Goal: Transaction & Acquisition: Subscribe to service/newsletter

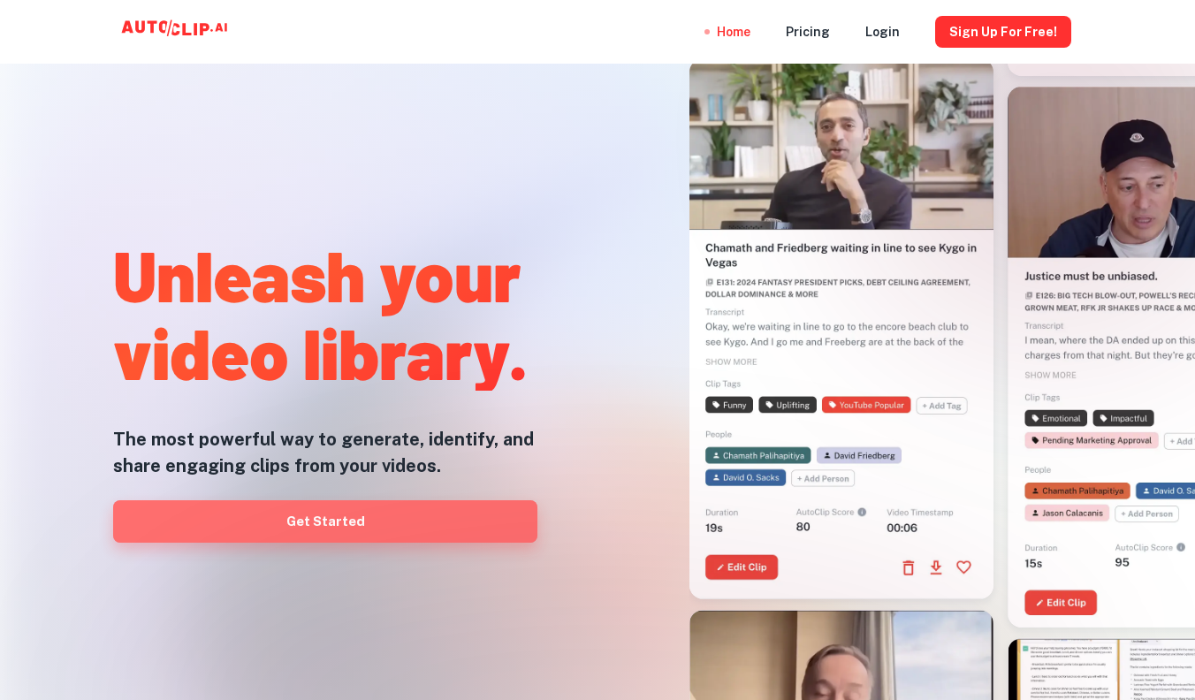
click at [316, 519] on link "Get Started" at bounding box center [325, 521] width 424 height 42
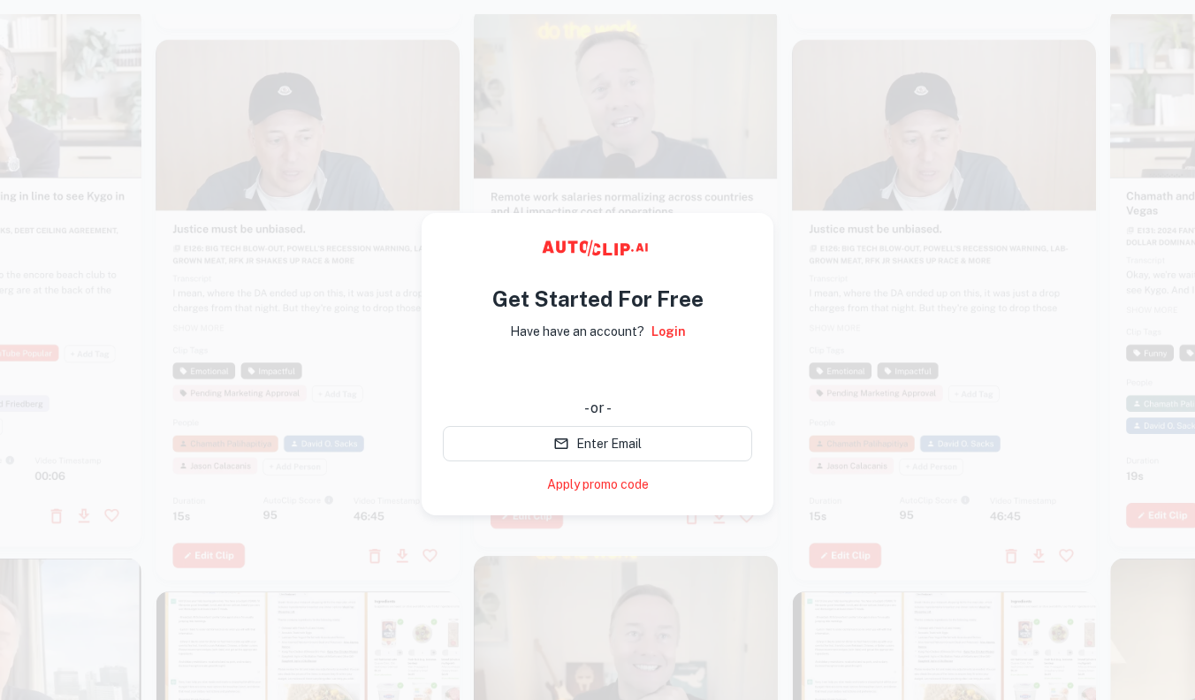
click at [626, 375] on div "使用 Google 账号登录。在新标签页中打开" at bounding box center [597, 373] width 309 height 39
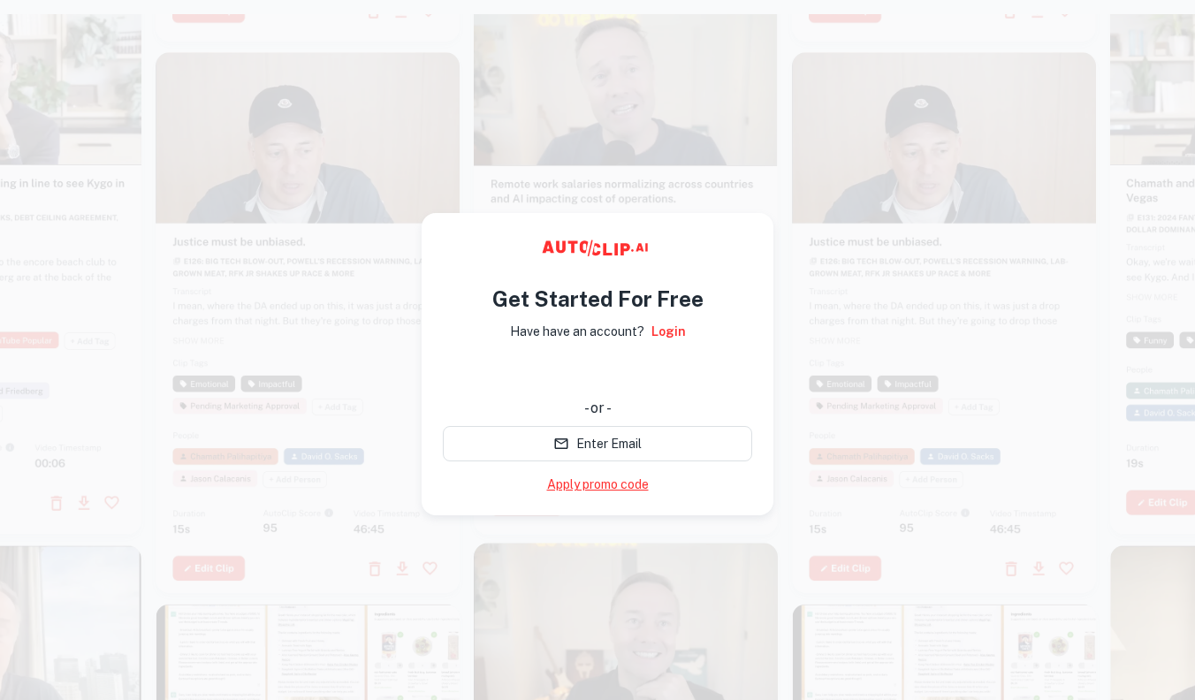
click at [604, 490] on link "Apply promo code" at bounding box center [598, 484] width 102 height 19
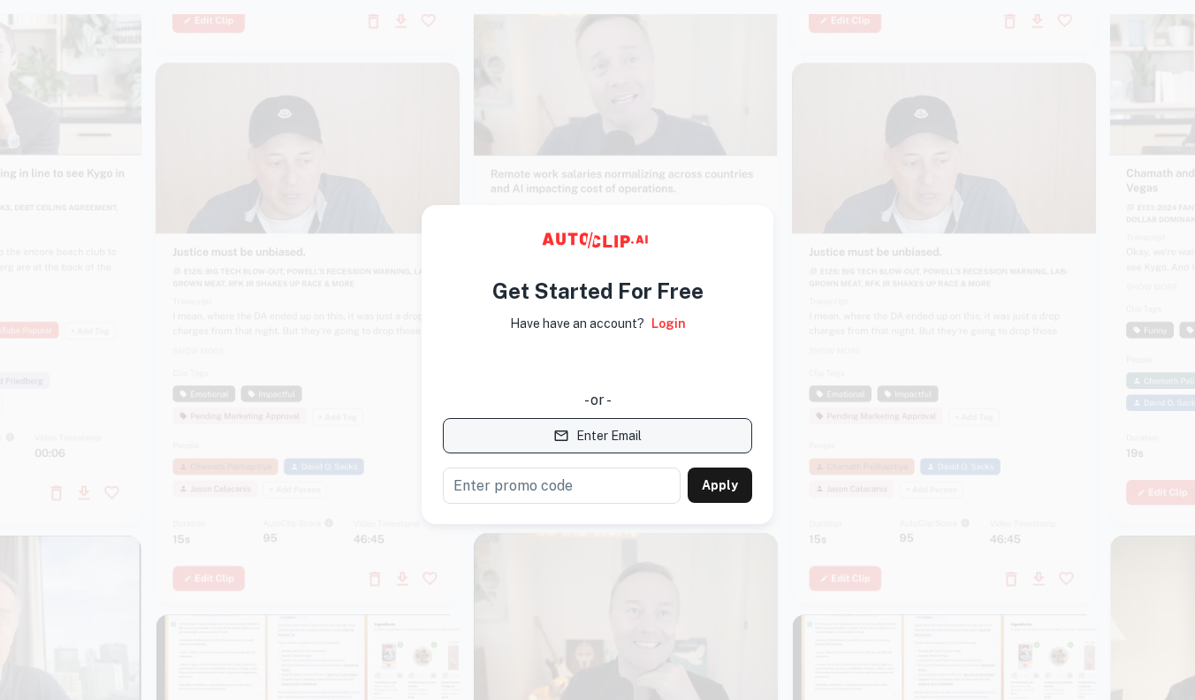
click at [672, 444] on button "Enter Email" at bounding box center [597, 435] width 309 height 35
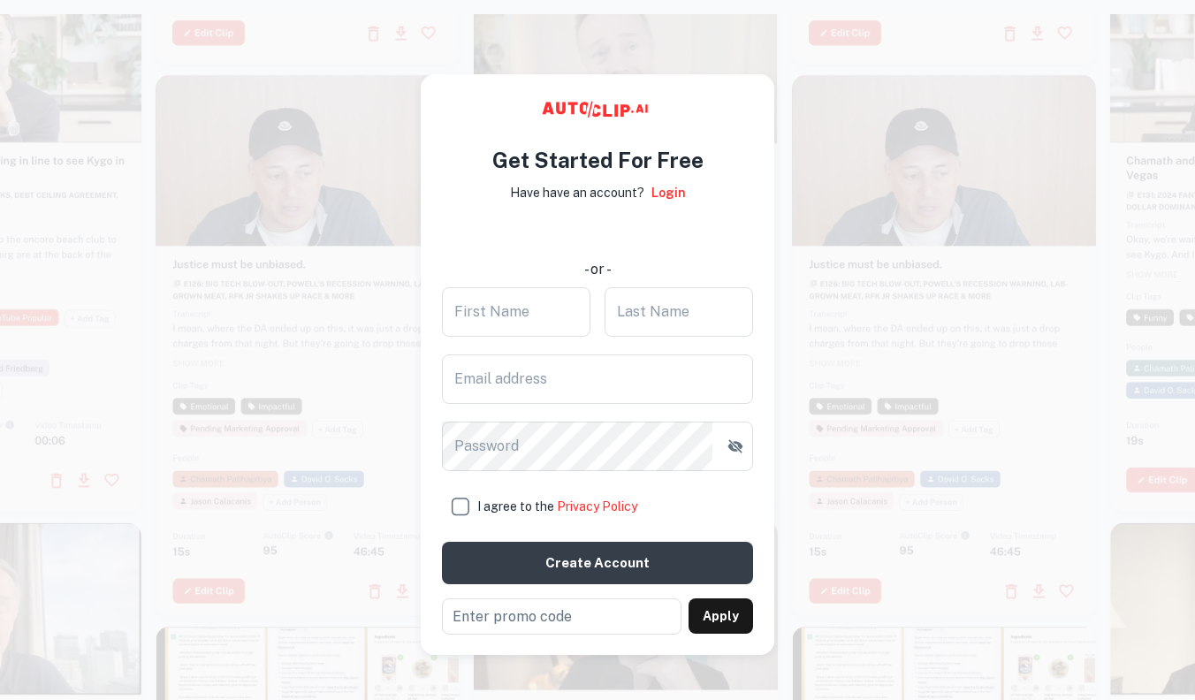
click at [372, 551] on div at bounding box center [308, 345] width 304 height 541
click at [361, 110] on video at bounding box center [308, 156] width 304 height 152
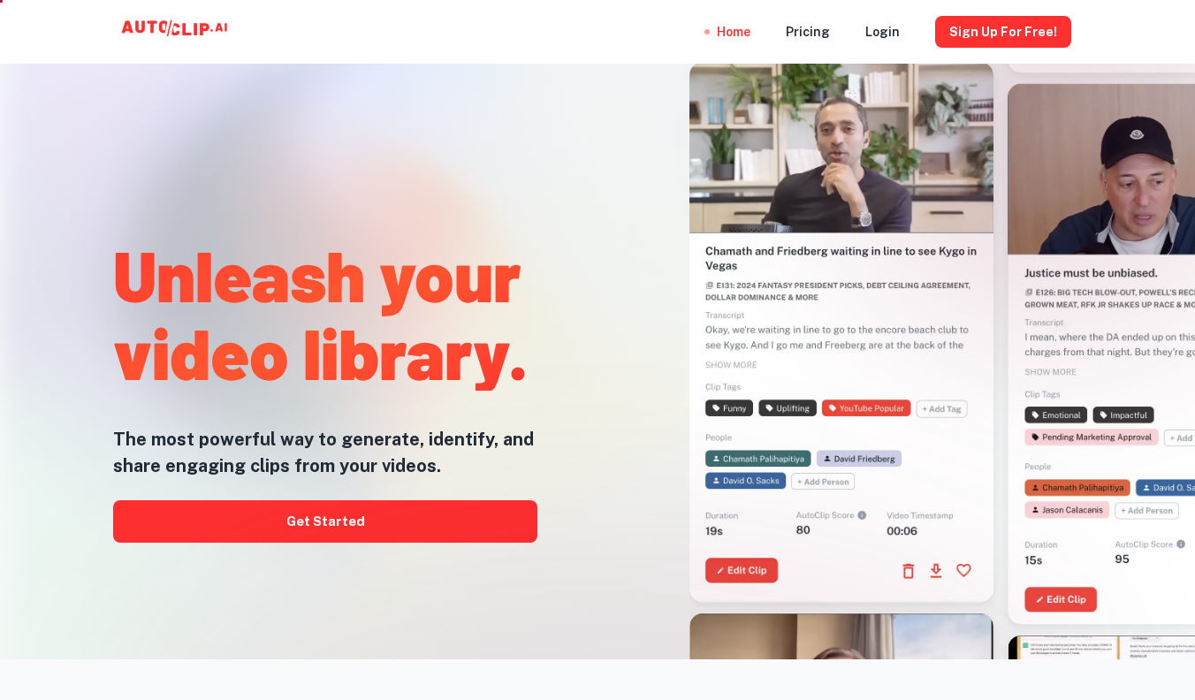
scroll to position [57, 0]
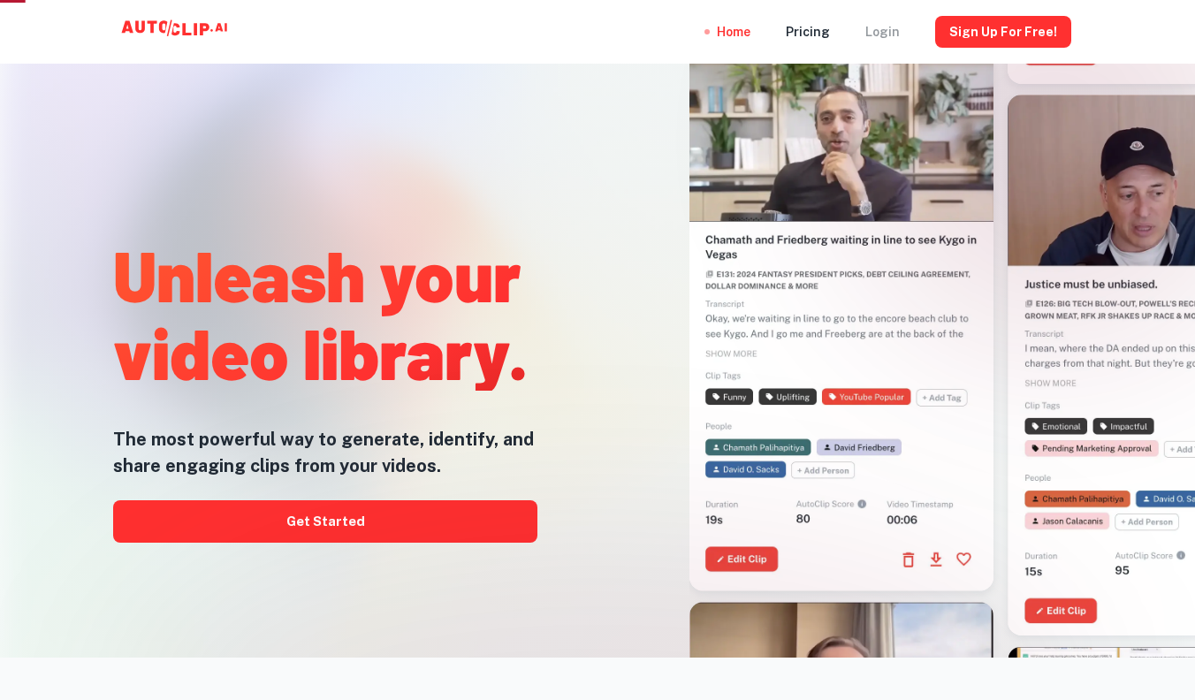
click at [900, 38] on div "Login" at bounding box center [882, 32] width 34 height 64
